Goal: Task Accomplishment & Management: Complete application form

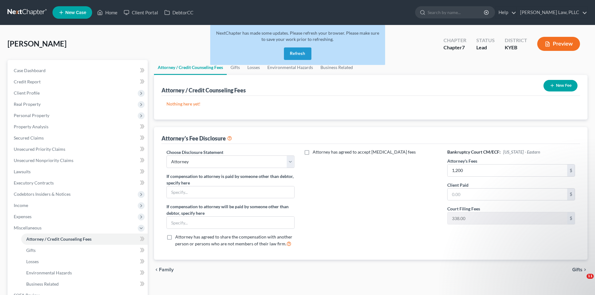
select select "0"
click at [290, 53] on button "Refresh" at bounding box center [297, 53] width 27 height 12
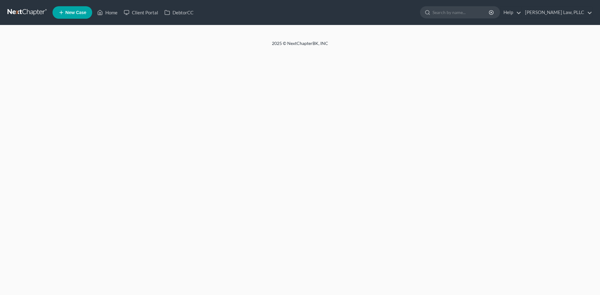
select select "0"
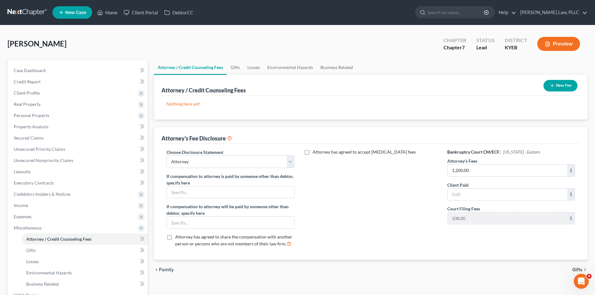
click at [551, 85] on icon "button" at bounding box center [552, 85] width 5 height 5
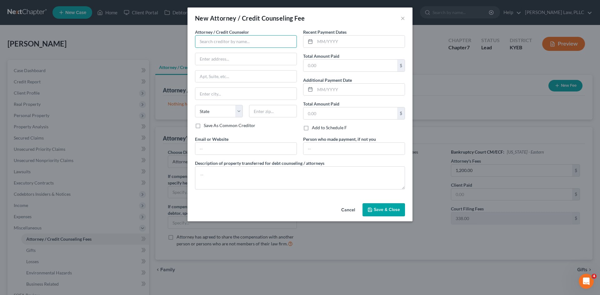
click at [259, 42] on input "text" at bounding box center [246, 41] width 102 height 12
type input "[PERSON_NAME] Law PLLC"
type input "[STREET_ADDRESS]"
click at [226, 112] on select "State [US_STATE] AK AR AZ CA CO CT DE DC [GEOGRAPHIC_DATA] [GEOGRAPHIC_DATA] GU…" at bounding box center [219, 111] width 48 height 12
select select "18"
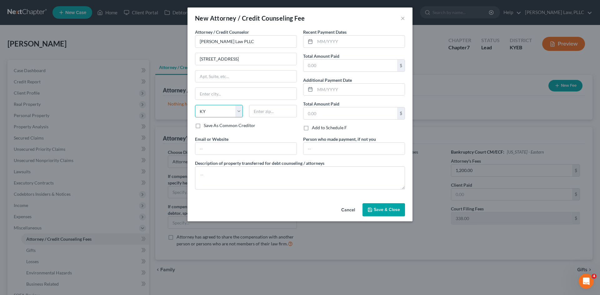
click at [195, 105] on select "State [US_STATE] AK AR AZ CA CO CT DE DC [GEOGRAPHIC_DATA] [GEOGRAPHIC_DATA] GU…" at bounding box center [219, 111] width 48 height 12
click at [267, 109] on input "text" at bounding box center [273, 111] width 48 height 12
type input "41042"
type input "[GEOGRAPHIC_DATA]"
click at [348, 41] on input "text" at bounding box center [360, 42] width 90 height 12
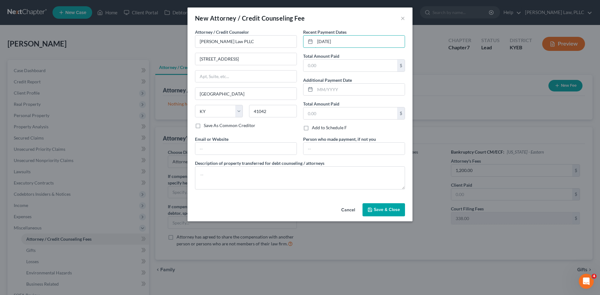
type input "[DATE]"
type input "400"
type input "[DATE]"
type input "400"
click at [275, 176] on textarea at bounding box center [300, 177] width 210 height 23
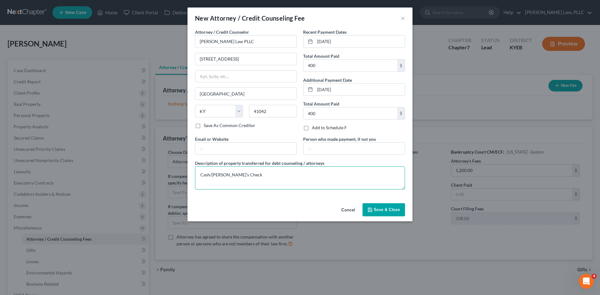
type textarea "Cash/[PERSON_NAME]'s Check"
click at [382, 206] on button "Save & Close" at bounding box center [383, 209] width 42 height 13
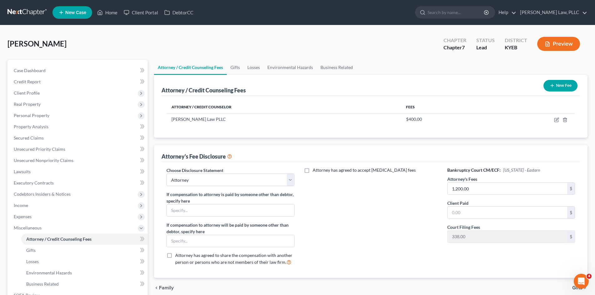
click at [560, 86] on button "New Fee" at bounding box center [561, 86] width 34 height 12
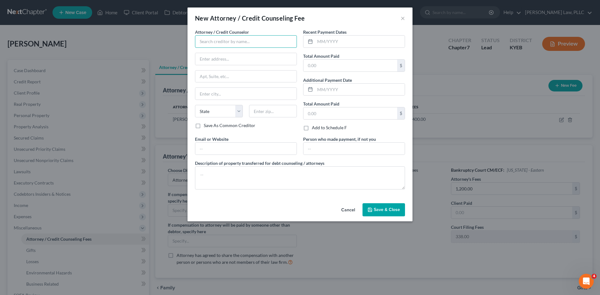
click at [240, 38] on input "text" at bounding box center [246, 41] width 102 height 12
type input "[PERSON_NAME] Law PLLC"
click at [348, 210] on button "Cancel" at bounding box center [348, 210] width 24 height 12
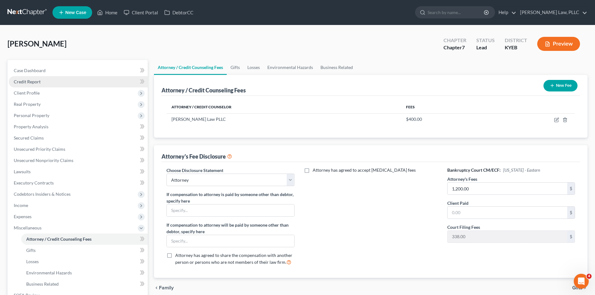
click at [36, 80] on span "Credit Report" at bounding box center [27, 81] width 27 height 5
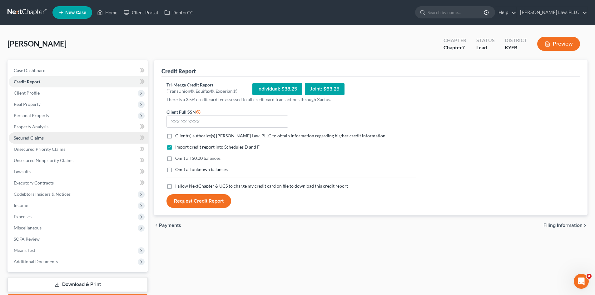
click at [29, 140] on span "Secured Claims" at bounding box center [29, 137] width 30 height 5
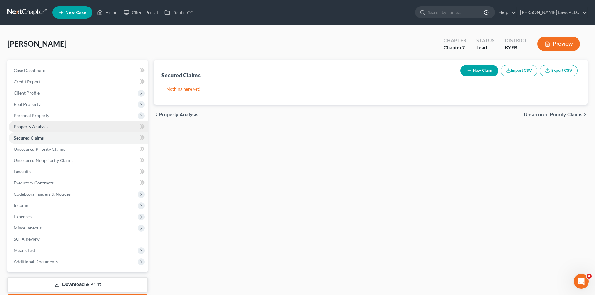
click at [37, 127] on span "Property Analysis" at bounding box center [31, 126] width 35 height 5
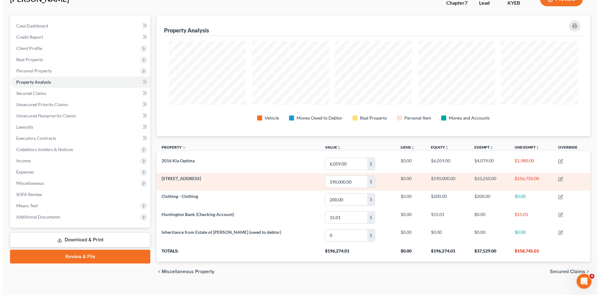
scroll to position [55, 0]
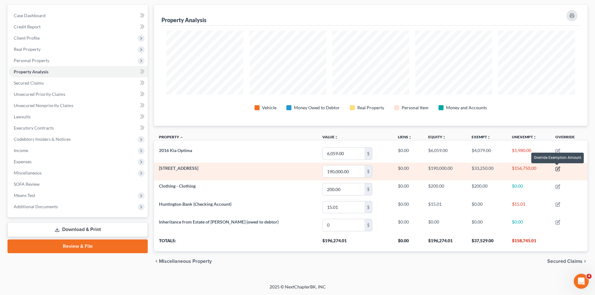
click at [558, 170] on icon "button" at bounding box center [557, 168] width 5 height 5
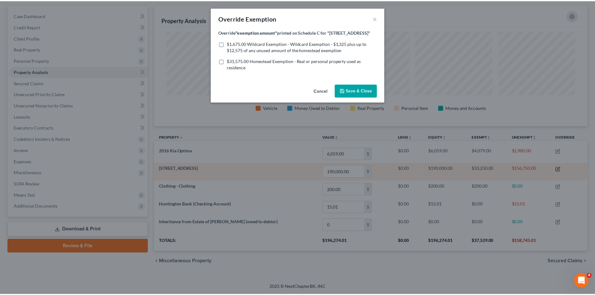
scroll to position [121, 437]
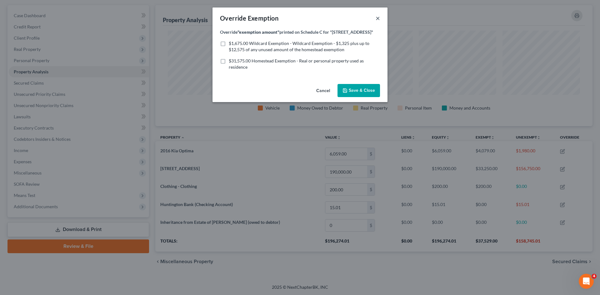
click at [378, 17] on button "×" at bounding box center [377, 17] width 4 height 7
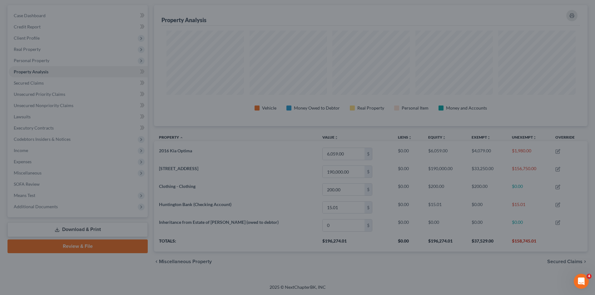
scroll to position [0, 0]
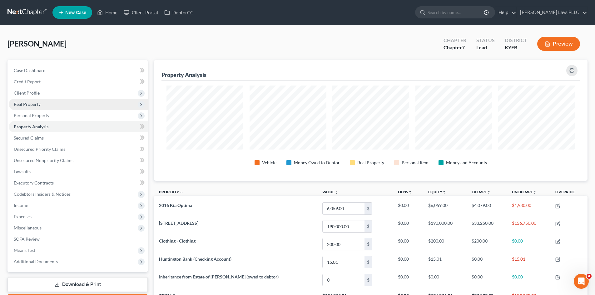
click at [27, 106] on span "Real Property" at bounding box center [27, 104] width 27 height 5
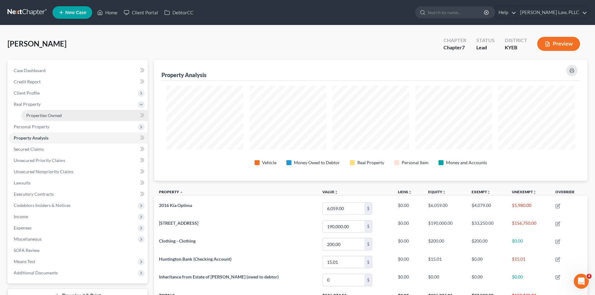
click at [27, 114] on span "Properties Owned" at bounding box center [44, 115] width 36 height 5
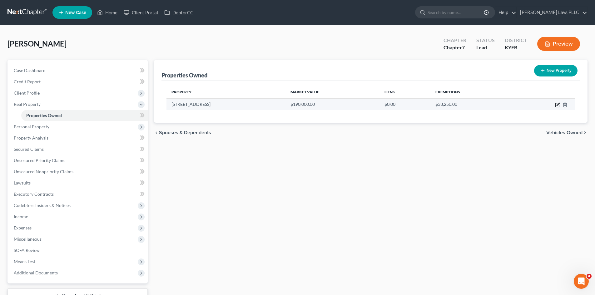
click at [556, 107] on icon "button" at bounding box center [557, 104] width 5 height 5
select select "18"
select select "3"
select select "0"
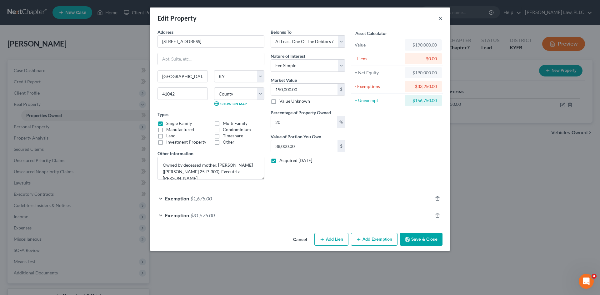
click at [439, 19] on button "×" at bounding box center [440, 17] width 4 height 7
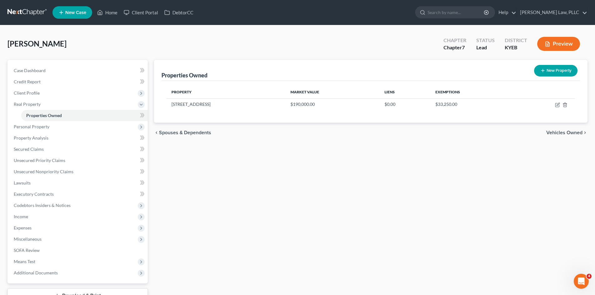
click at [489, 178] on div "Properties Owned New Property Property Market Value Liens Exemptions [STREET_AD…" at bounding box center [371, 190] width 440 height 260
